Goal: Task Accomplishment & Management: Manage account settings

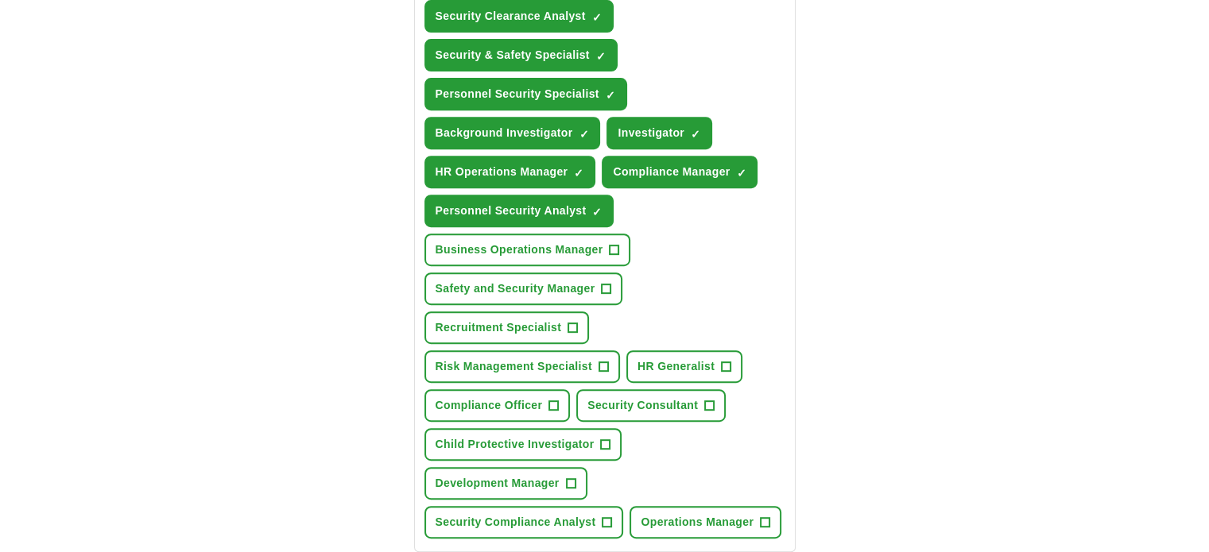
scroll to position [715, 0]
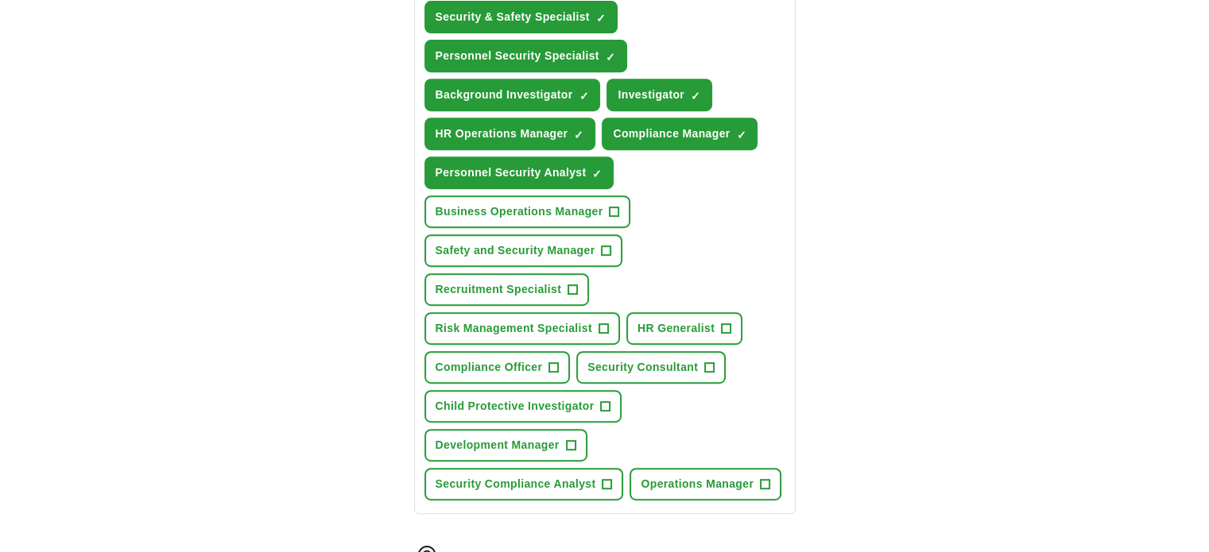
click at [324, 378] on div "ApplyIQ Let ApplyIQ do the hard work of searching and applying for jobs. Just t…" at bounding box center [604, 118] width 1017 height 1570
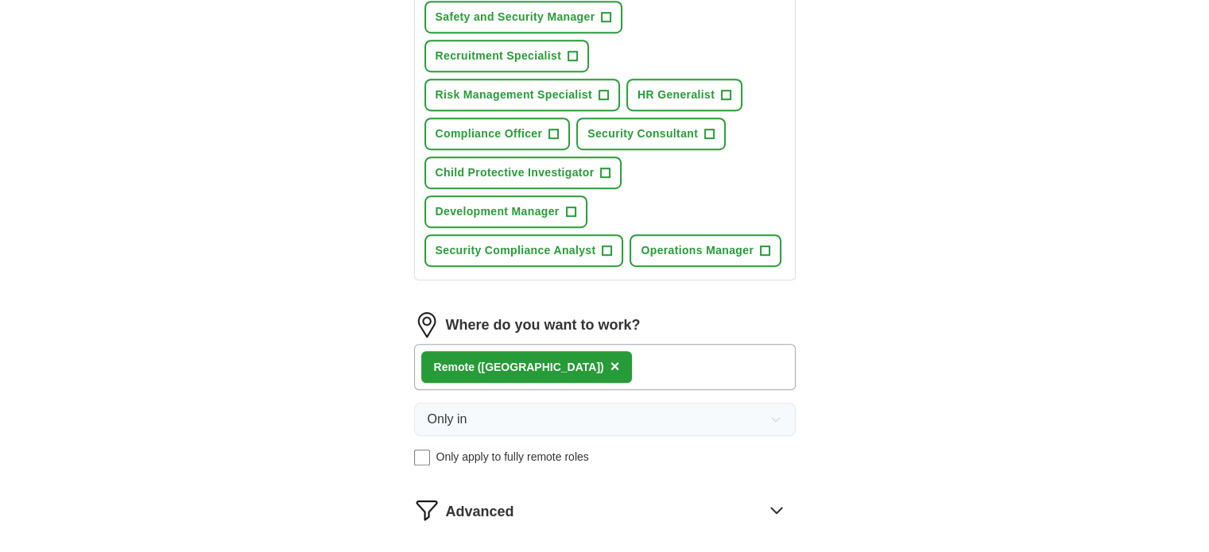
scroll to position [1033, 0]
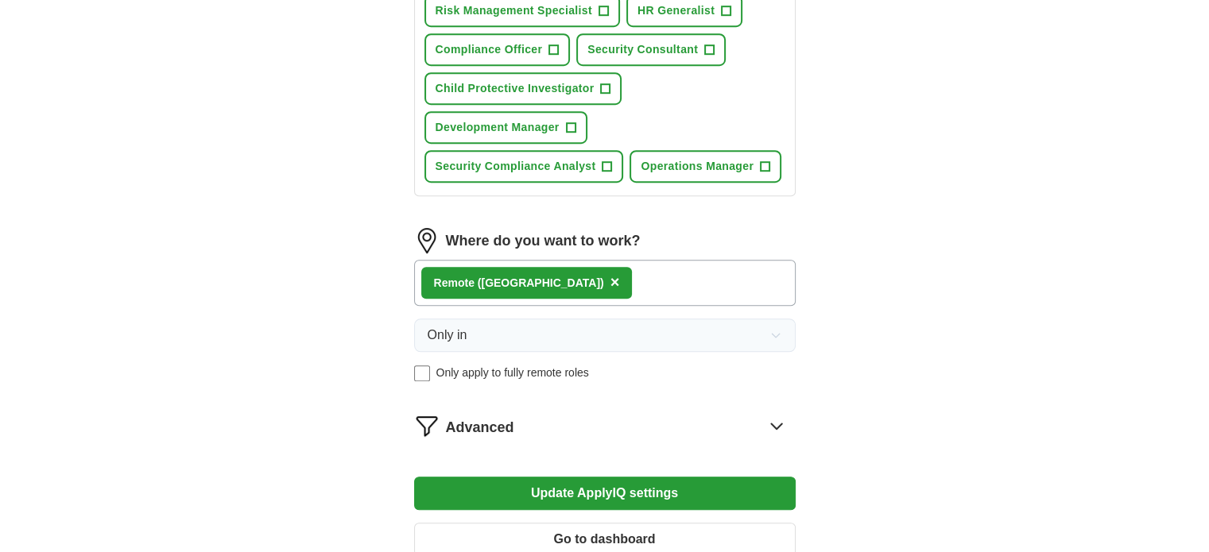
click at [771, 413] on icon at bounding box center [776, 425] width 25 height 25
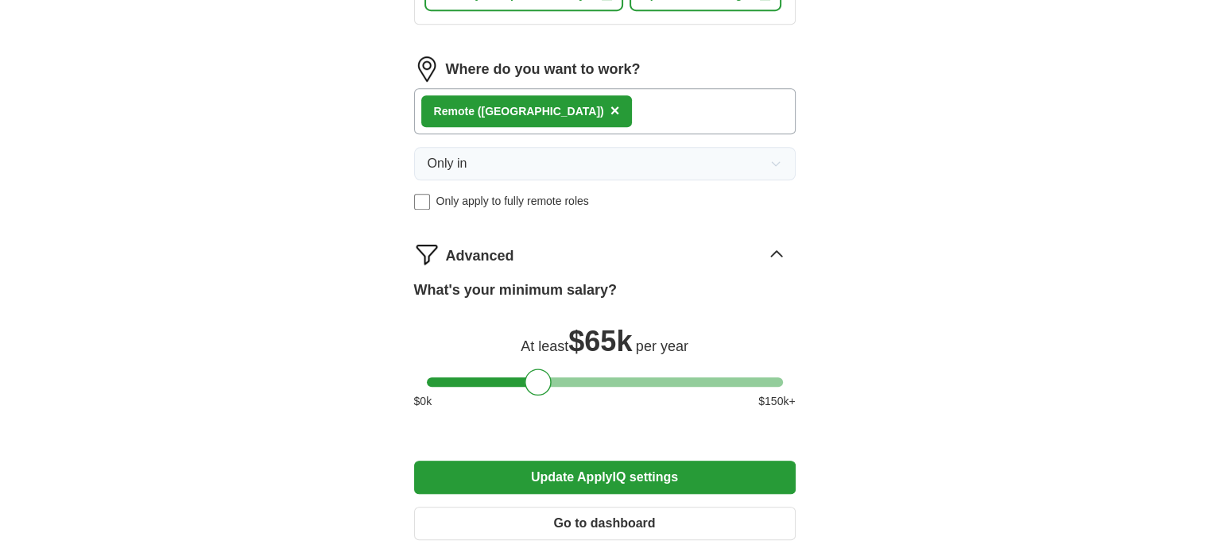
scroll to position [1272, 0]
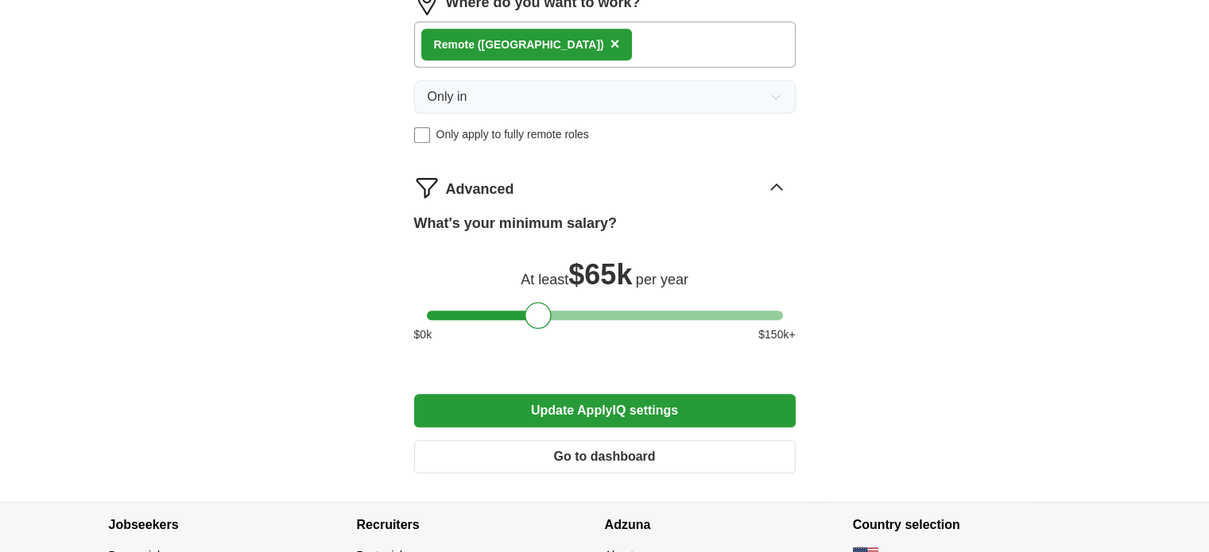
click at [621, 394] on button "Update ApplyIQ settings" at bounding box center [604, 410] width 381 height 33
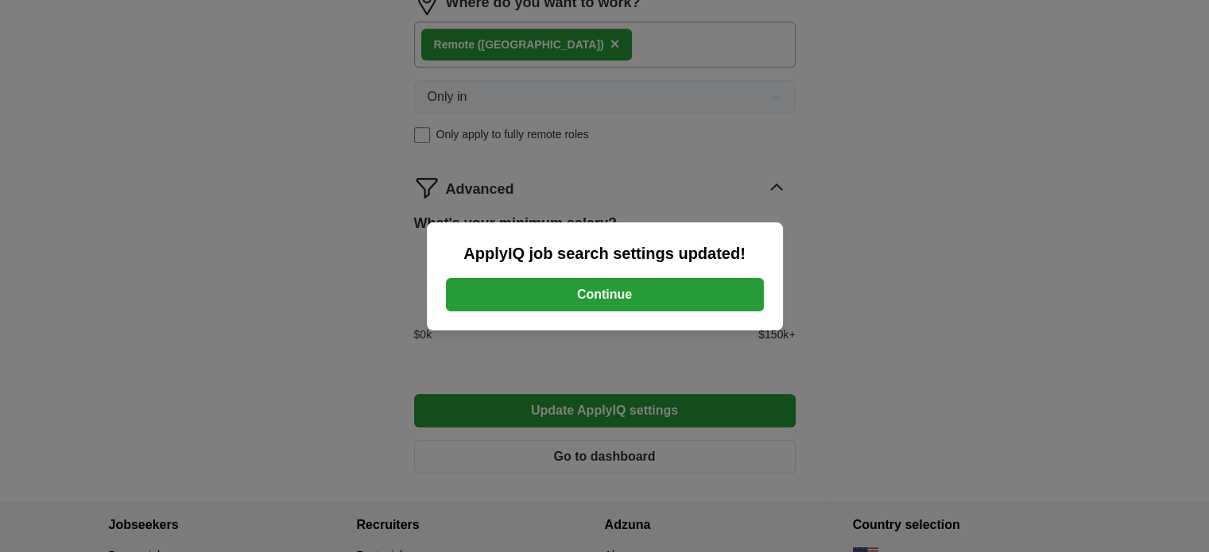
click at [528, 296] on button "Continue" at bounding box center [605, 294] width 318 height 33
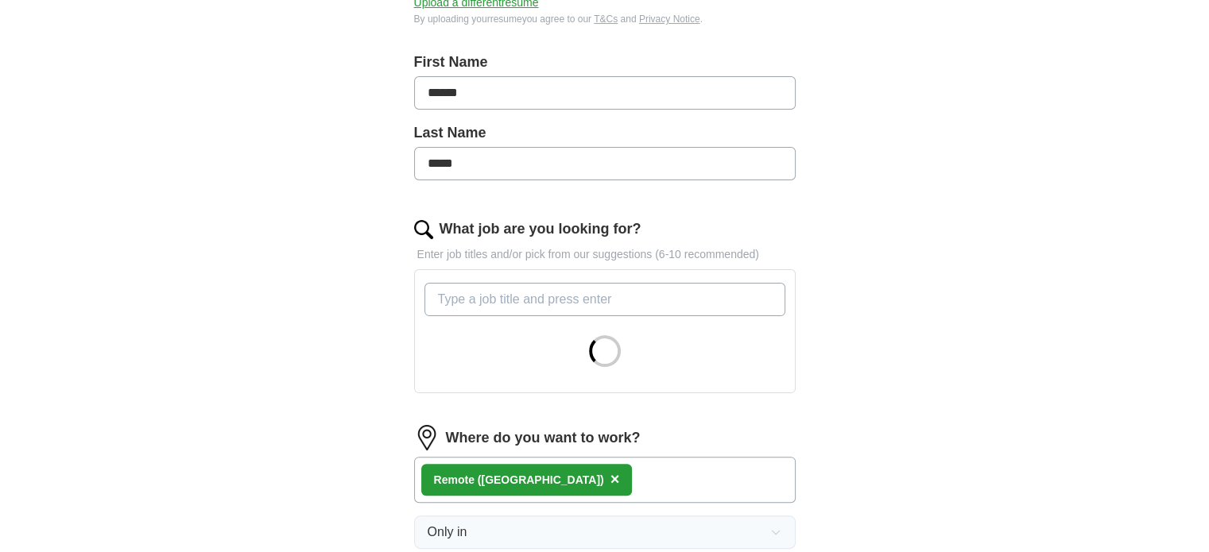
scroll to position [226, 0]
